Goal: Information Seeking & Learning: Learn about a topic

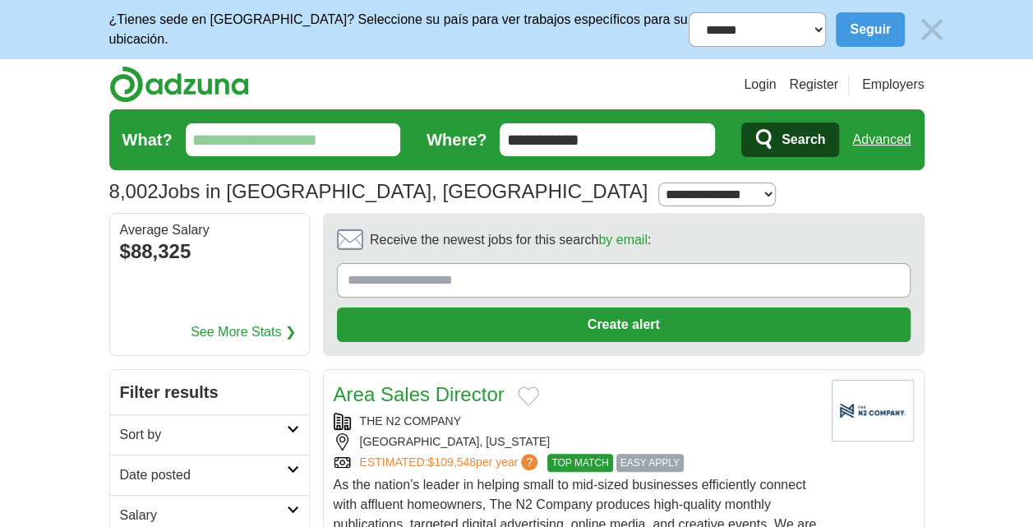
click at [325, 131] on input "What?" at bounding box center [293, 139] width 215 height 33
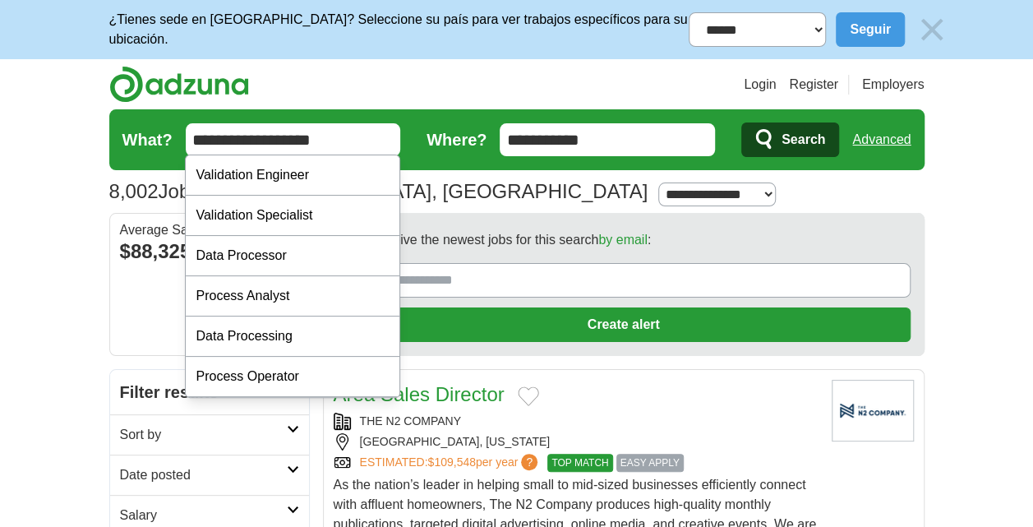
type input "**********"
click at [741, 122] on button "Search" at bounding box center [790, 139] width 98 height 35
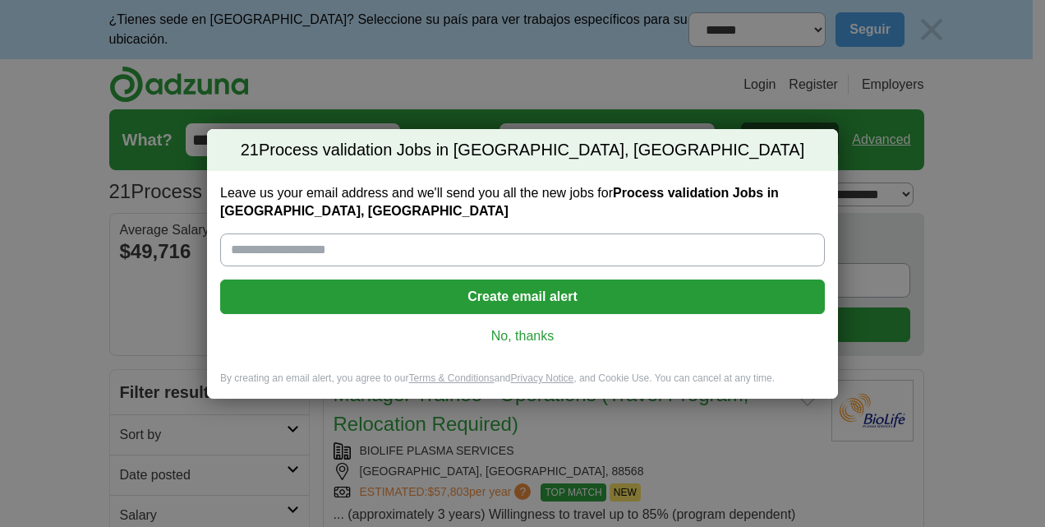
click at [536, 329] on link "No, thanks" at bounding box center [522, 336] width 578 height 18
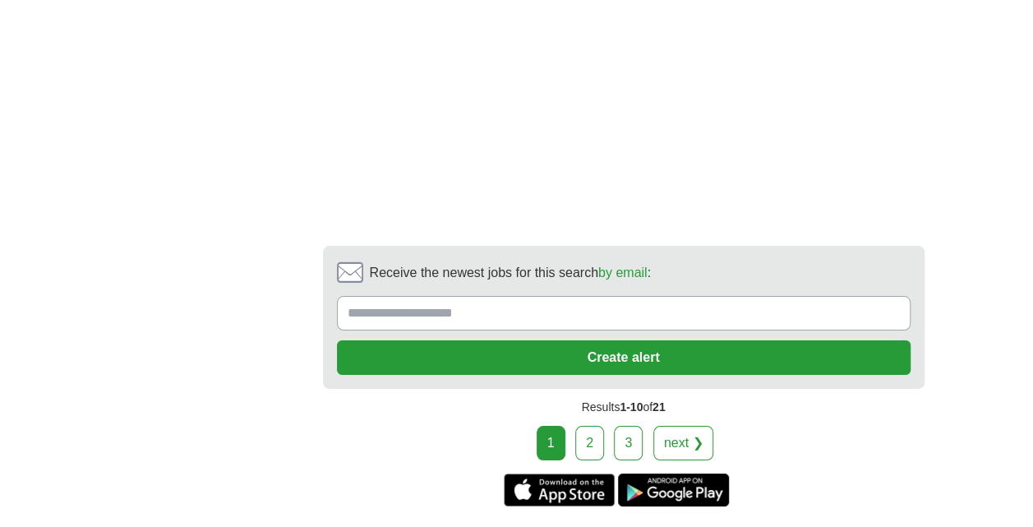
scroll to position [2945, 0]
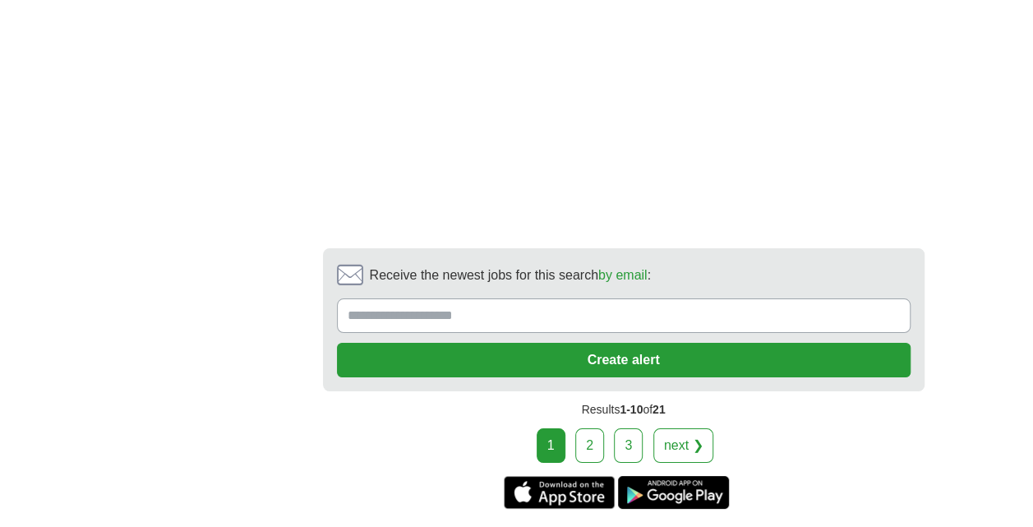
click at [669, 428] on link "next ❯" at bounding box center [683, 445] width 61 height 35
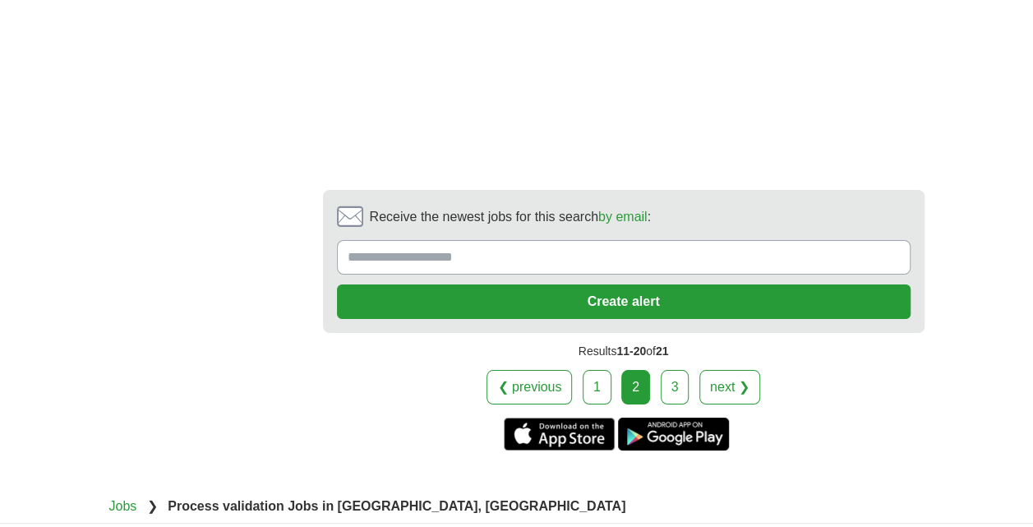
scroll to position [2896, 0]
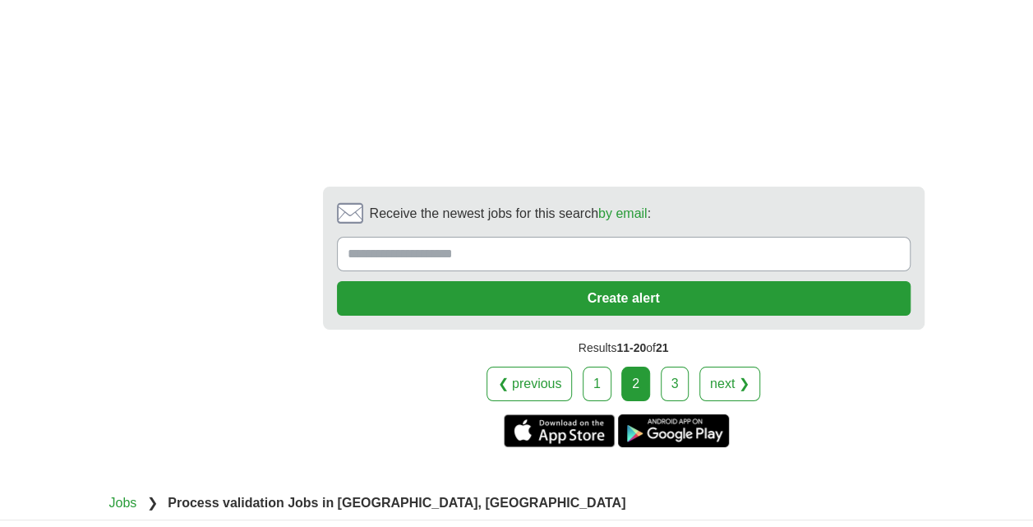
click at [734, 366] on link "next ❯" at bounding box center [729, 383] width 61 height 35
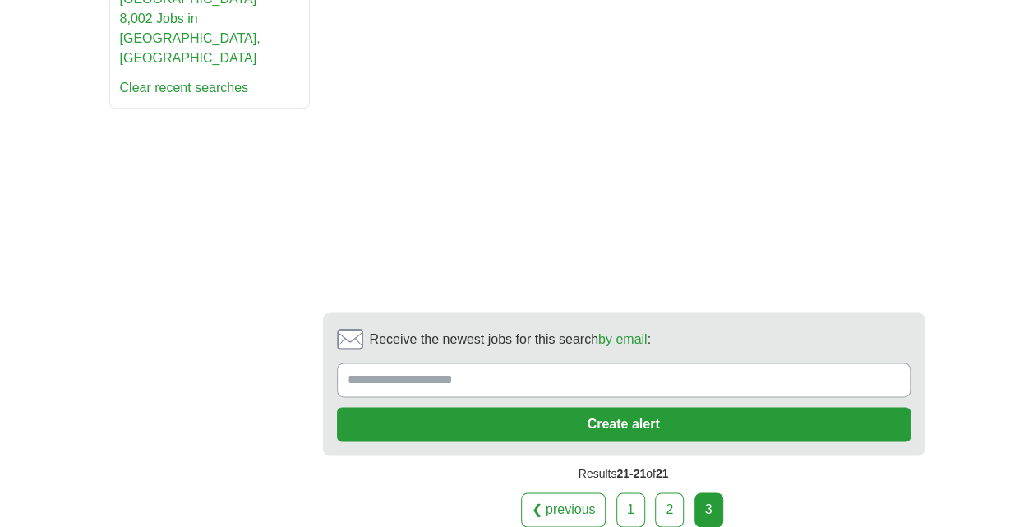
scroll to position [1020, 0]
